Goal: Information Seeking & Learning: Learn about a topic

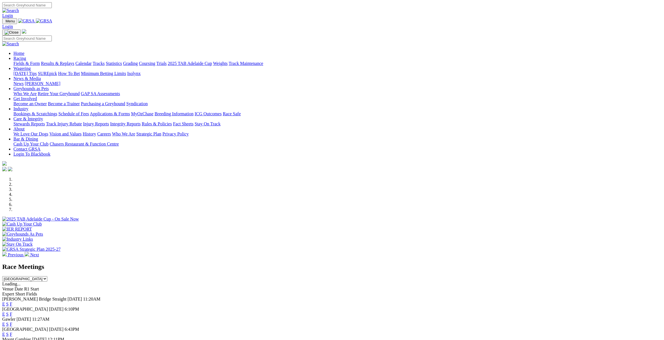
select select "[GEOGRAPHIC_DATA]"
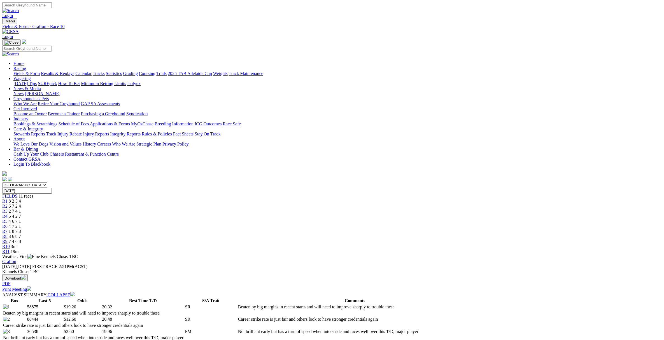
select select "10"
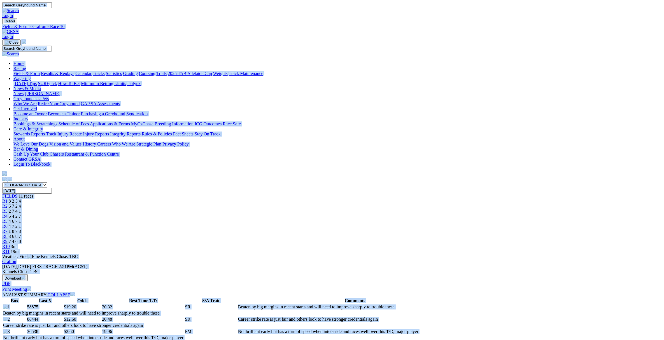
copy body "Login Menu Fields & Form - Grafton - Race 10 Login Home Racing Fields & Form Re…"
click at [47, 183] on select "South Australia New South Wales Northern Territory Queensland Tasmania Victoria…" at bounding box center [24, 185] width 45 height 5
select select "QLD"
click at [47, 183] on select "South Australia New South Wales Northern Territory Queensland Tasmania Victoria…" at bounding box center [24, 185] width 45 height 5
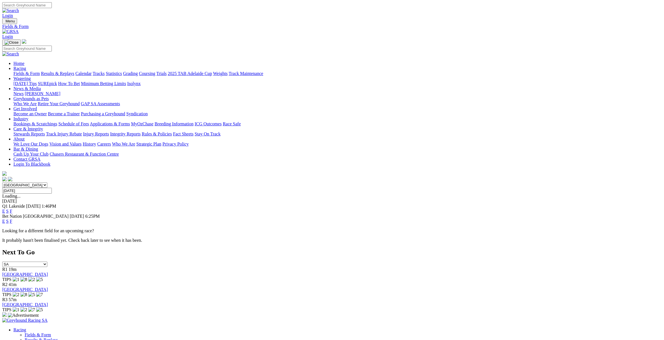
click at [5, 209] on link "E" at bounding box center [3, 211] width 3 height 5
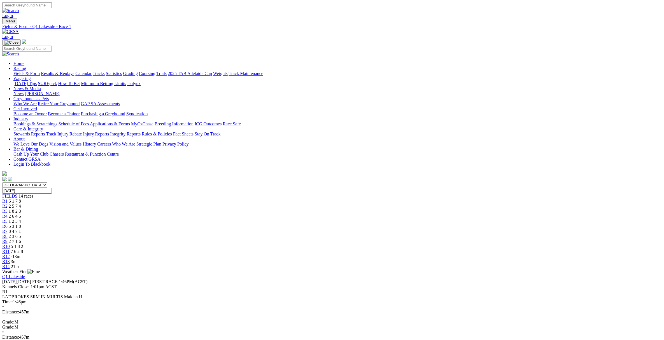
click at [484, 259] on div "R13 3m" at bounding box center [332, 261] width 660 height 5
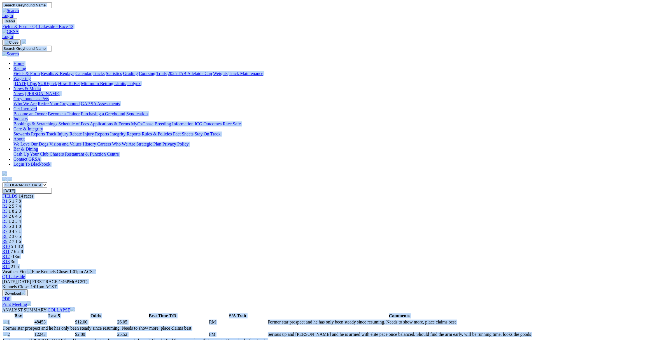
copy body "Login Menu Fields & Form - Q1 Lakeside - Race 13 Login Home Racing Fields & For…"
click at [47, 183] on select "South Australia New South Wales Northern Territory Queensland Tasmania Victoria…" at bounding box center [24, 185] width 45 height 5
select select "NSW"
click at [47, 183] on select "South Australia New South Wales Northern Territory Queensland Tasmania Victoria…" at bounding box center [24, 185] width 45 height 5
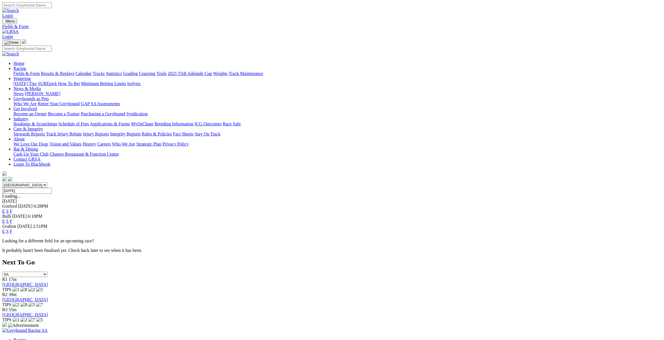
click at [5, 229] on link "E" at bounding box center [3, 231] width 3 height 5
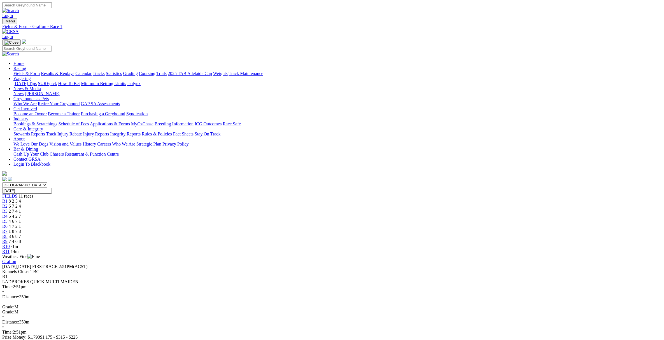
click at [492, 249] on div "R11 14m" at bounding box center [332, 251] width 660 height 5
drag, startPoint x: 492, startPoint y: 88, endPoint x: 496, endPoint y: 91, distance: 5.2
click at [18, 249] on span "14m" at bounding box center [15, 251] width 8 height 5
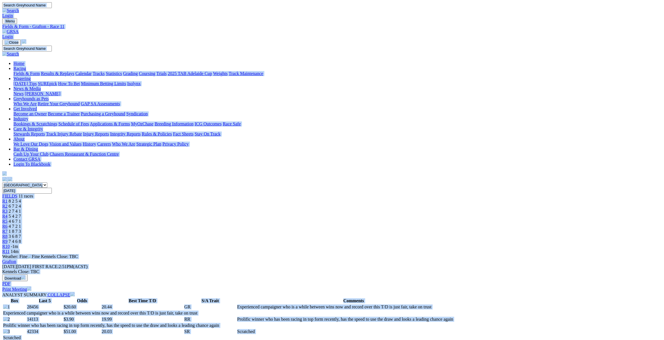
click at [47, 183] on select "South Australia New South Wales Northern Territory Queensland Tasmania Victoria…" at bounding box center [24, 185] width 45 height 5
select select "SA"
click at [47, 183] on select "South Australia New South Wales Northern Territory Queensland Tasmania Victoria…" at bounding box center [24, 185] width 45 height 5
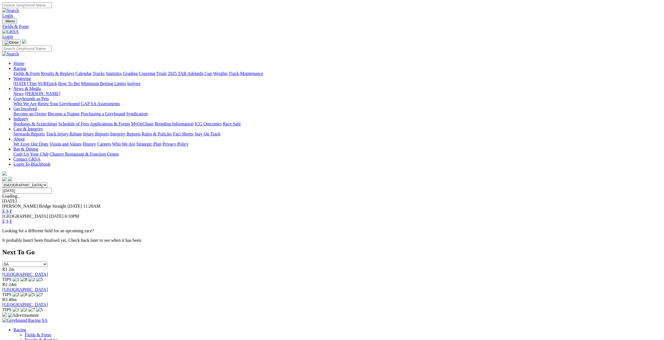
click at [5, 219] on link "E" at bounding box center [3, 221] width 3 height 5
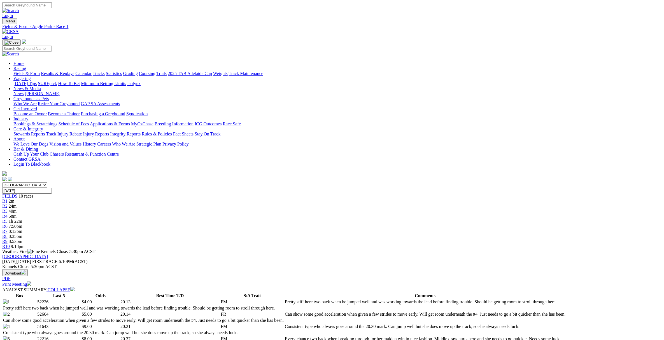
click at [17, 204] on span "24m" at bounding box center [13, 206] width 8 height 5
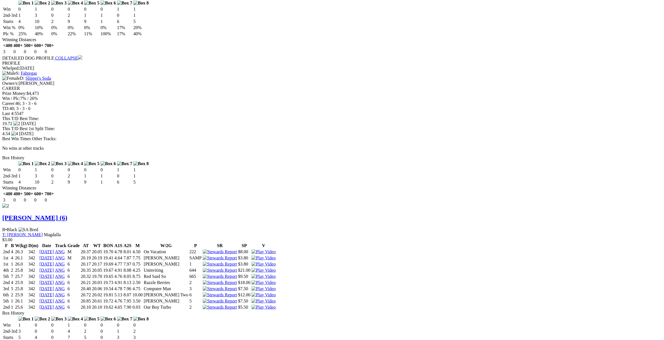
scroll to position [770, 0]
